Goal: Check status: Check status

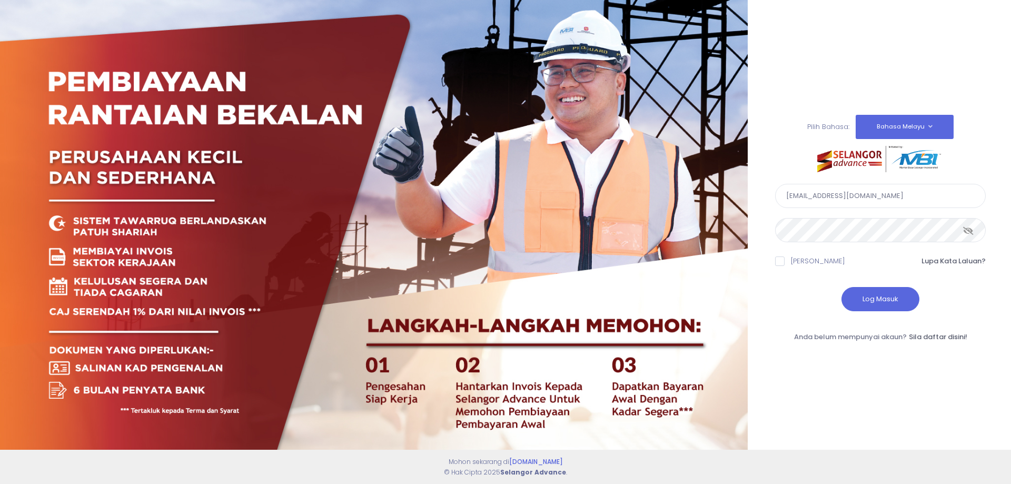
click at [851, 292] on button "Log Masuk" at bounding box center [881, 299] width 78 height 24
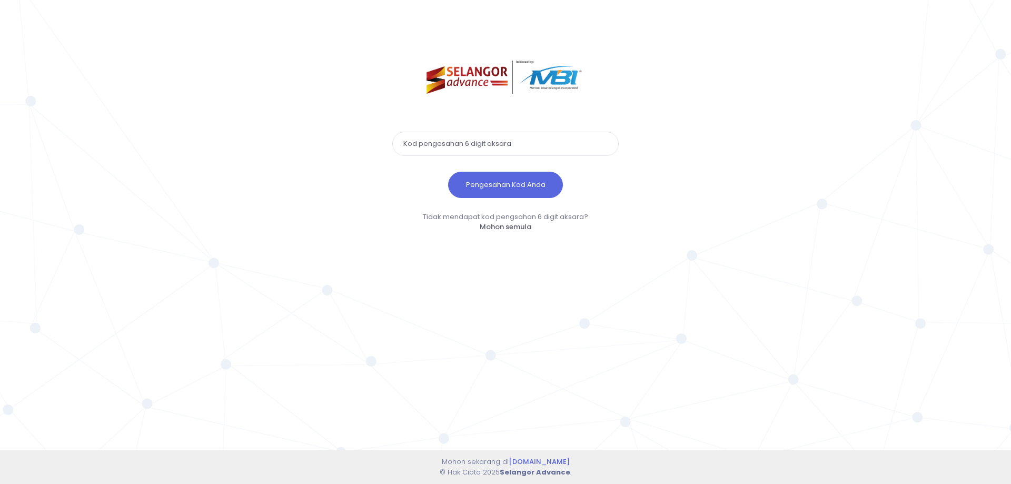
paste input "217807"
type input "217807"
click at [490, 180] on button "Pengesahan Kod Anda" at bounding box center [505, 185] width 115 height 26
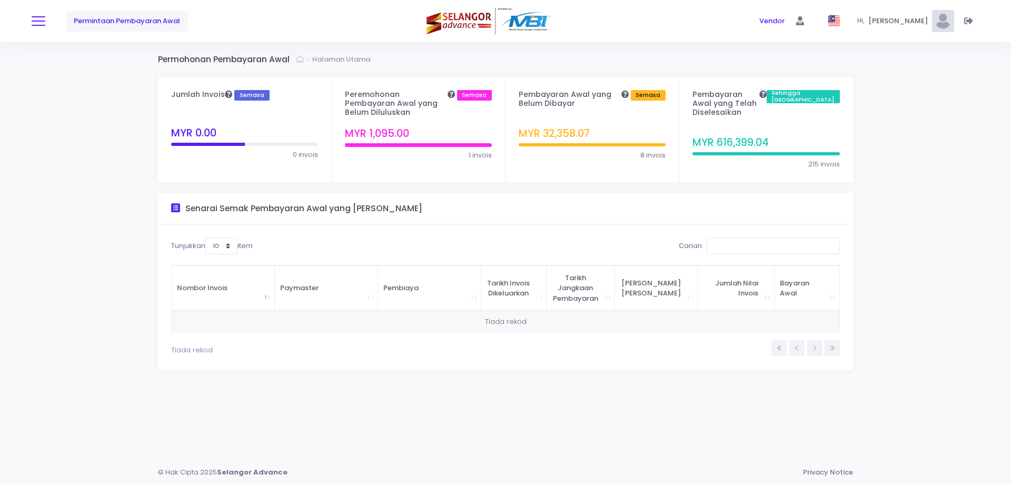
click at [39, 22] on button at bounding box center [39, 21] width 14 height 14
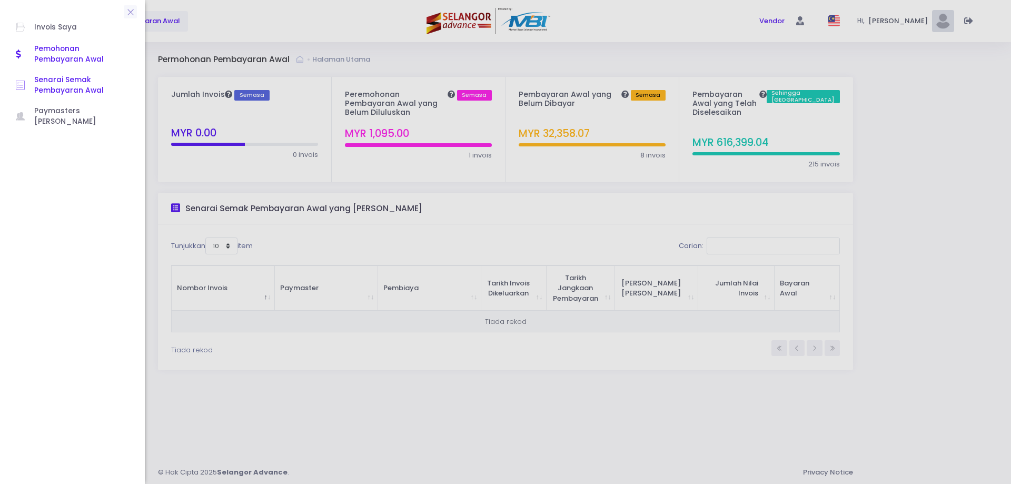
click at [69, 88] on span "Senarai Semak Pembayaran Awal" at bounding box center [81, 86] width 95 height 22
